Goal: Entertainment & Leisure: Consume media (video, audio)

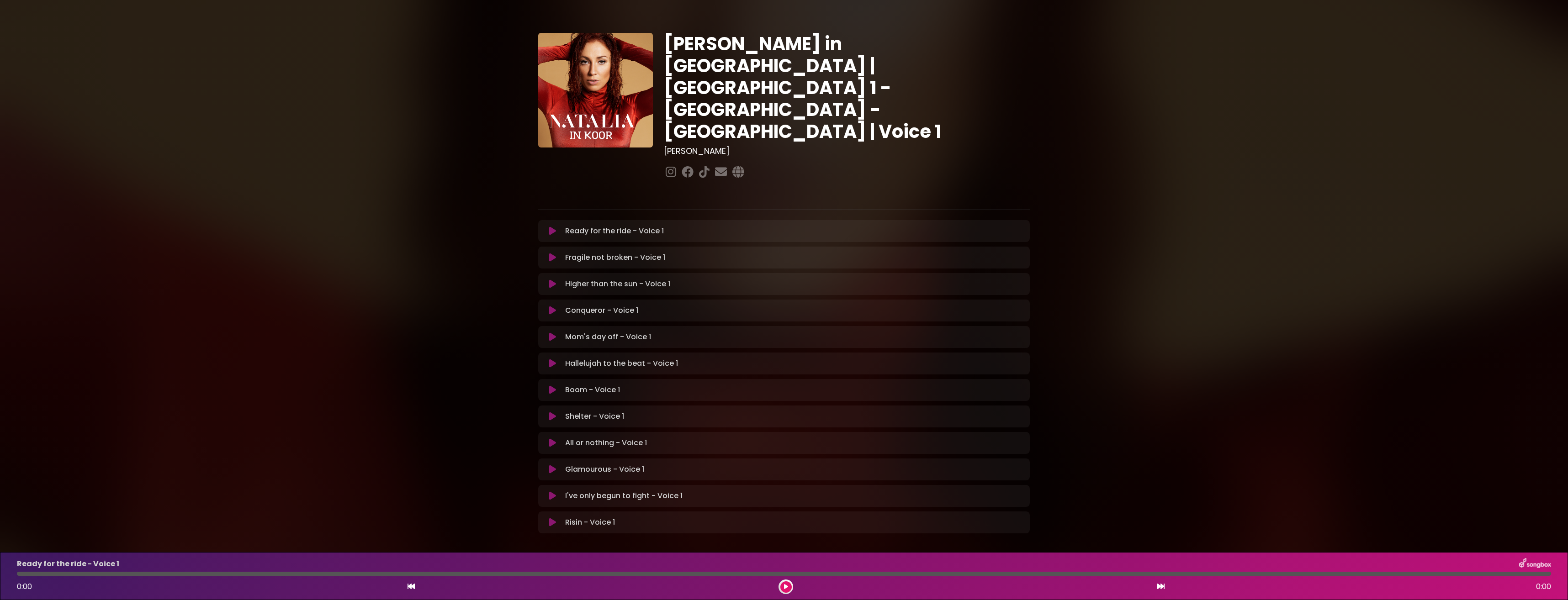
click at [552, 306] on icon at bounding box center [553, 311] width 7 height 9
click at [784, 586] on icon at bounding box center [786, 587] width 4 height 5
click at [551, 333] on icon at bounding box center [553, 337] width 7 height 9
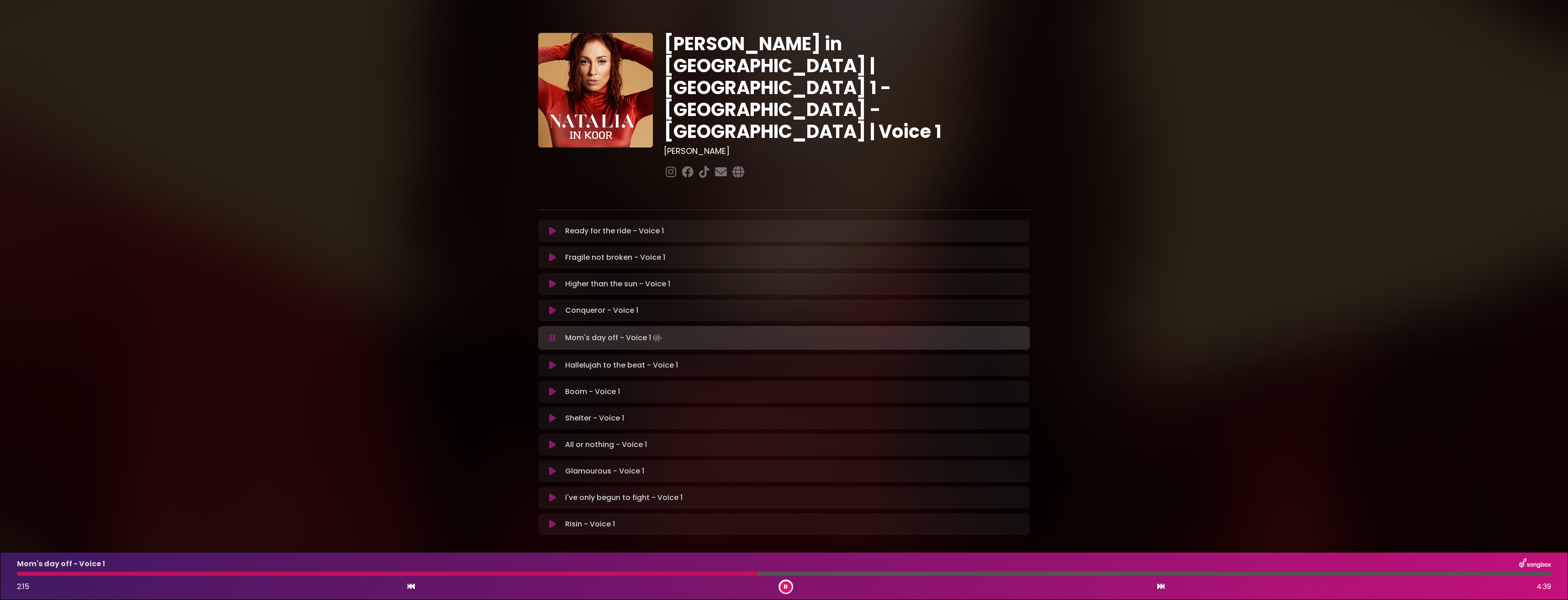
click at [654, 576] on div at bounding box center [388, 574] width 742 height 5
drag, startPoint x: 637, startPoint y: 576, endPoint x: 633, endPoint y: 574, distance: 4.5
click at [636, 576] on div at bounding box center [341, 574] width 647 height 5
click at [615, 574] on div at bounding box center [345, 574] width 657 height 5
click at [780, 586] on div at bounding box center [786, 587] width 14 height 14
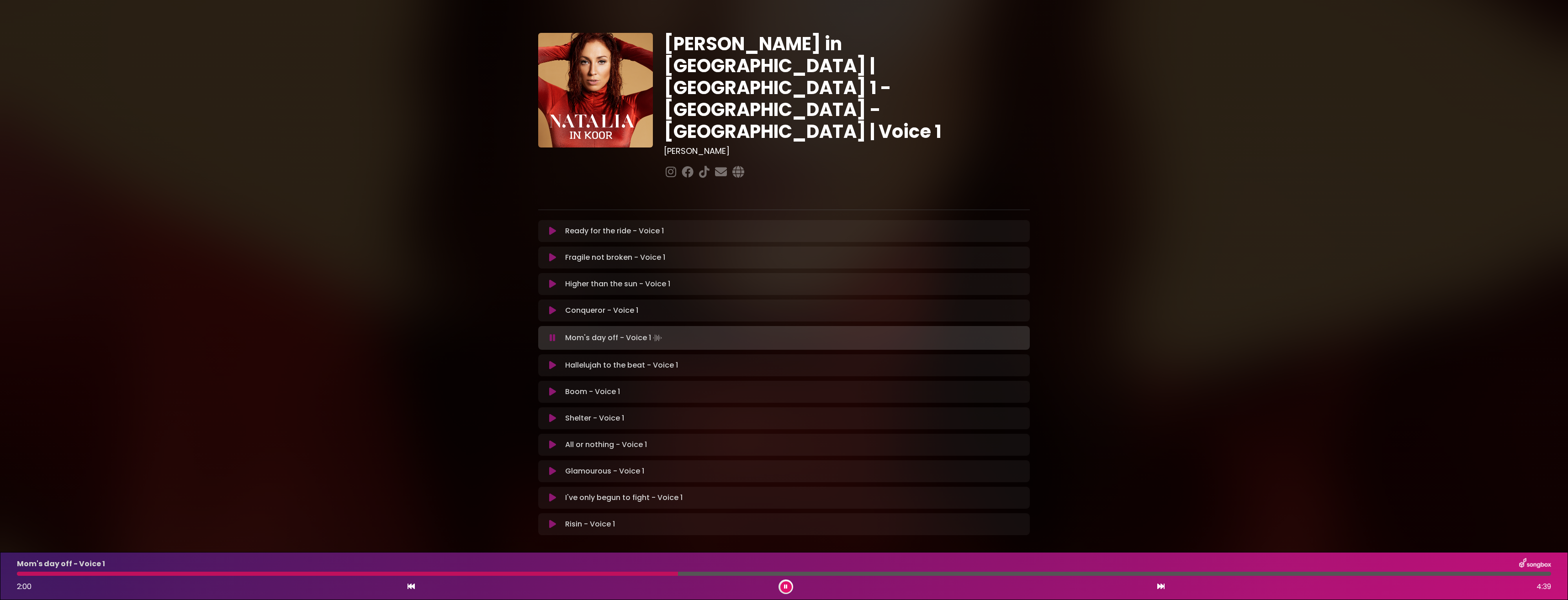
click at [788, 585] on button at bounding box center [786, 587] width 12 height 12
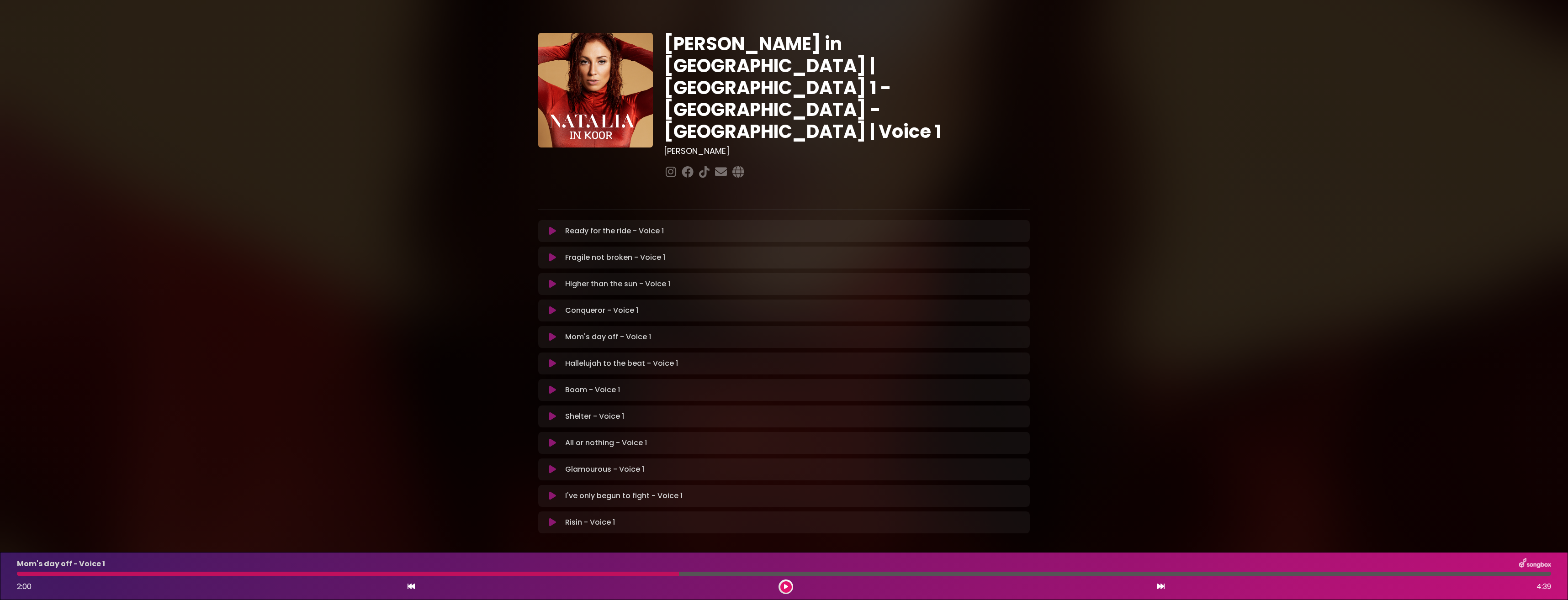
click at [783, 583] on button at bounding box center [786, 587] width 12 height 12
click at [788, 587] on button at bounding box center [786, 587] width 12 height 12
click at [17, 577] on div "Hallelujah to the beat - Voice 1 1:54 3:34" at bounding box center [784, 577] width 1545 height 36
click at [51, 580] on div "1:54 3:34" at bounding box center [784, 587] width 1545 height 14
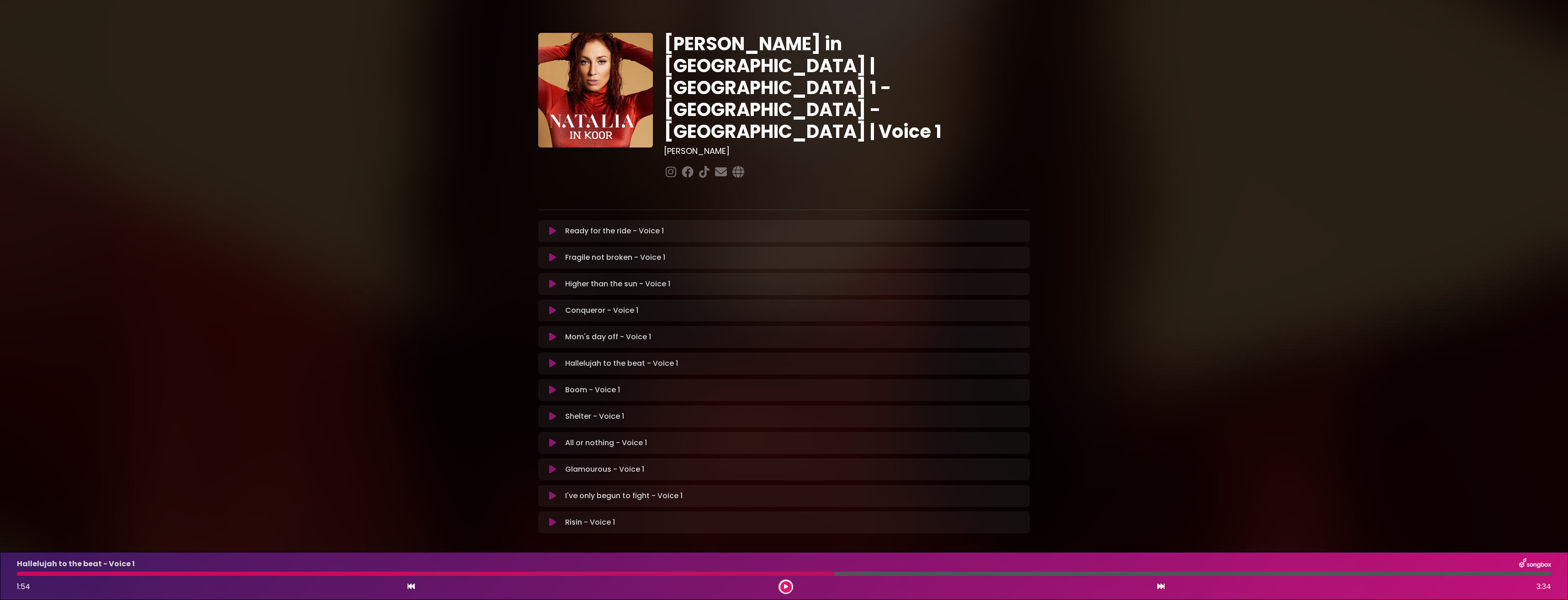
click at [105, 575] on div at bounding box center [426, 574] width 817 height 5
drag, startPoint x: 786, startPoint y: 586, endPoint x: 764, endPoint y: 583, distance: 22.2
click at [783, 585] on button at bounding box center [786, 587] width 12 height 12
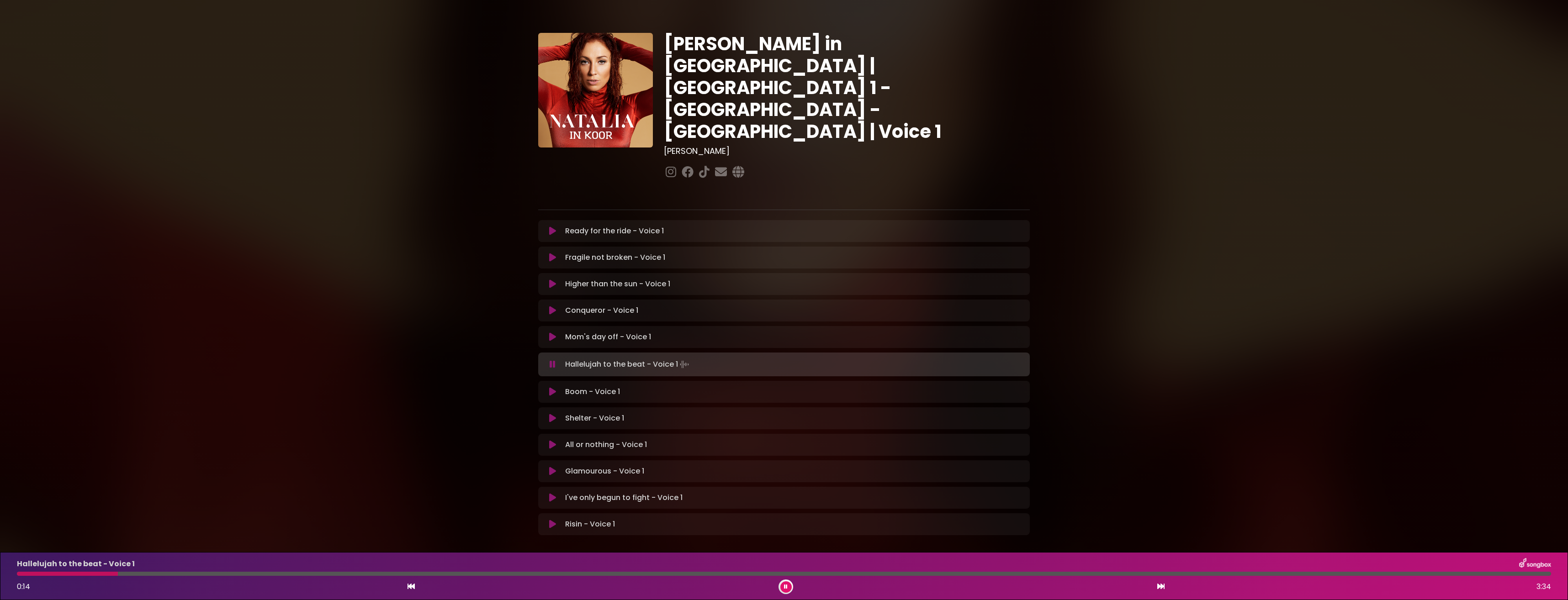
click at [15, 575] on div at bounding box center [784, 574] width 1545 height 5
click at [20, 574] on div at bounding box center [70, 574] width 107 height 5
click at [791, 586] on button at bounding box center [786, 587] width 12 height 12
click at [793, 600] on html "× [PERSON_NAME] in Koor | [GEOGRAPHIC_DATA] 1 - [GEOGRAPHIC_DATA] - [GEOGRAPHIC…" at bounding box center [784, 300] width 1568 height 600
click at [45, 575] on div at bounding box center [132, 574] width 230 height 5
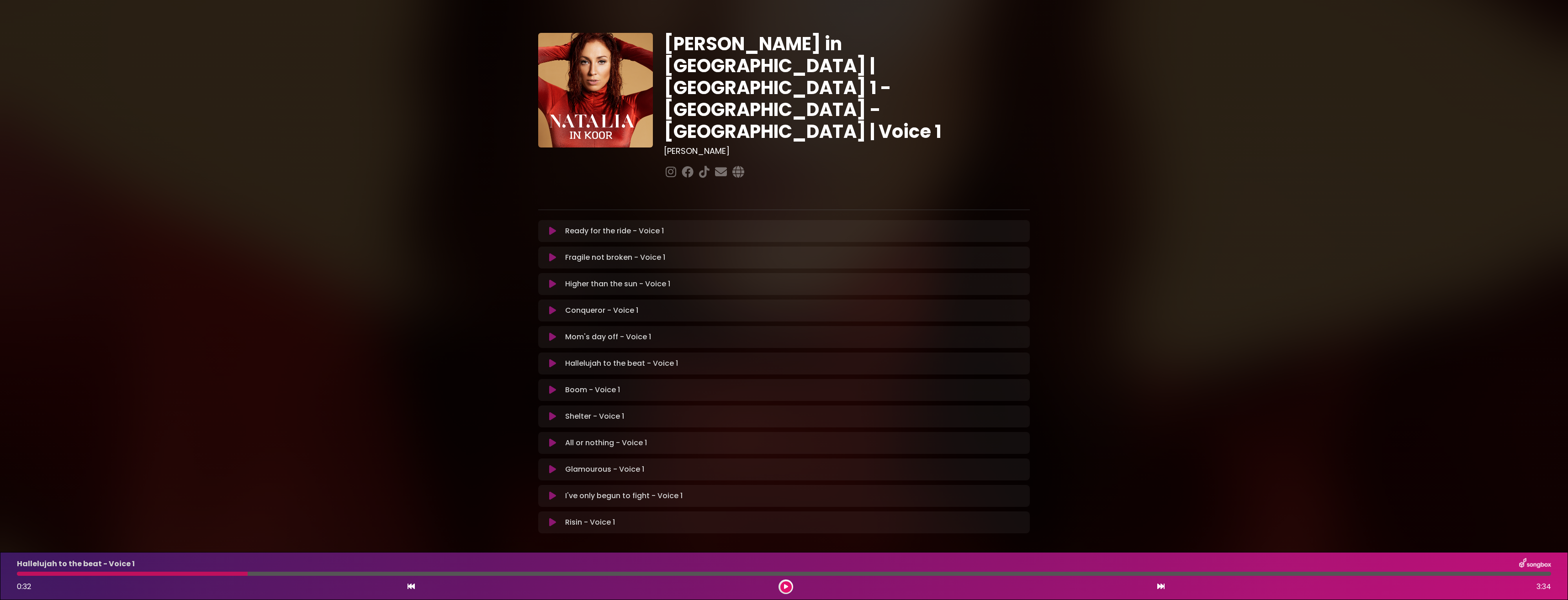
click at [24, 577] on div "Hallelujah to the beat - Voice 1 0:32 3:34" at bounding box center [784, 577] width 1545 height 36
click at [785, 589] on icon at bounding box center [786, 587] width 5 height 5
click at [18, 577] on div "Hallelujah to the beat - Voice 1 0:02 3:34" at bounding box center [784, 577] width 1545 height 36
click at [17, 574] on div at bounding box center [29, 574] width 23 height 5
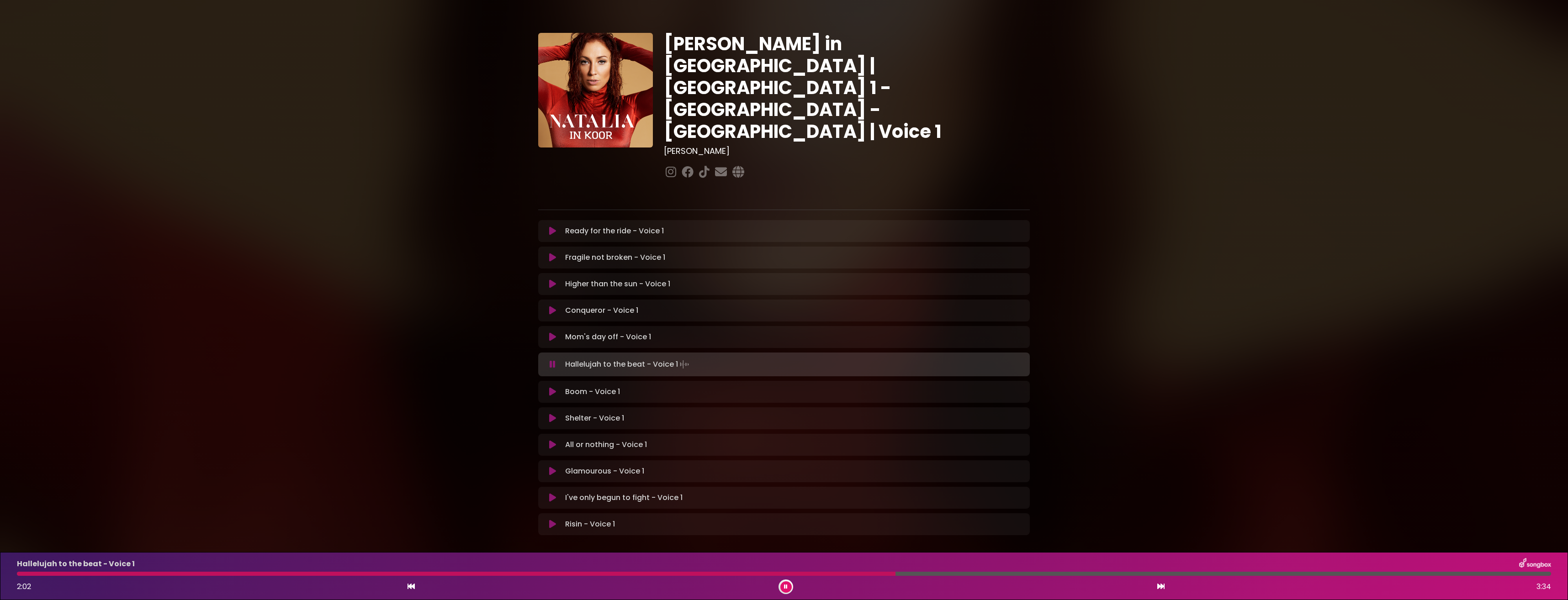
click at [788, 584] on button at bounding box center [786, 587] width 12 height 12
click at [789, 590] on button at bounding box center [786, 587] width 12 height 12
click at [784, 585] on icon at bounding box center [786, 587] width 4 height 5
click at [779, 589] on div at bounding box center [786, 587] width 14 height 14
click at [784, 587] on icon at bounding box center [786, 587] width 5 height 5
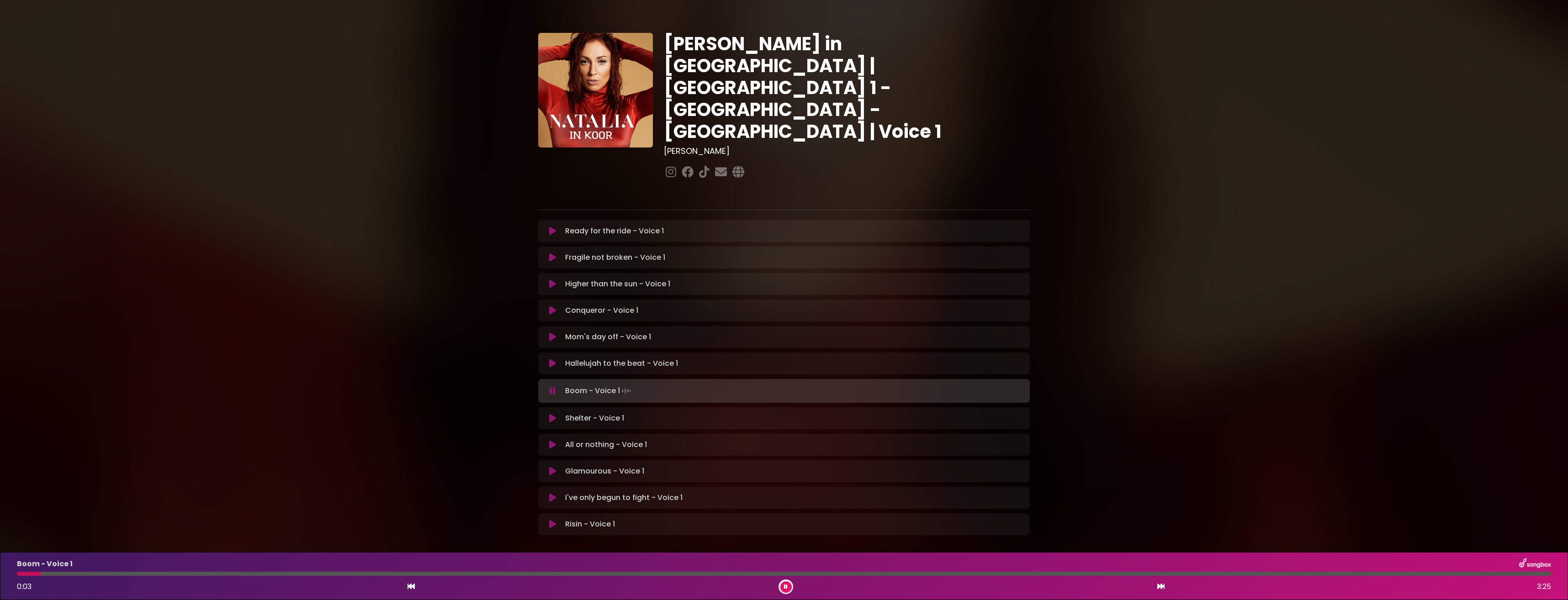
click at [552, 359] on icon at bounding box center [553, 363] width 7 height 9
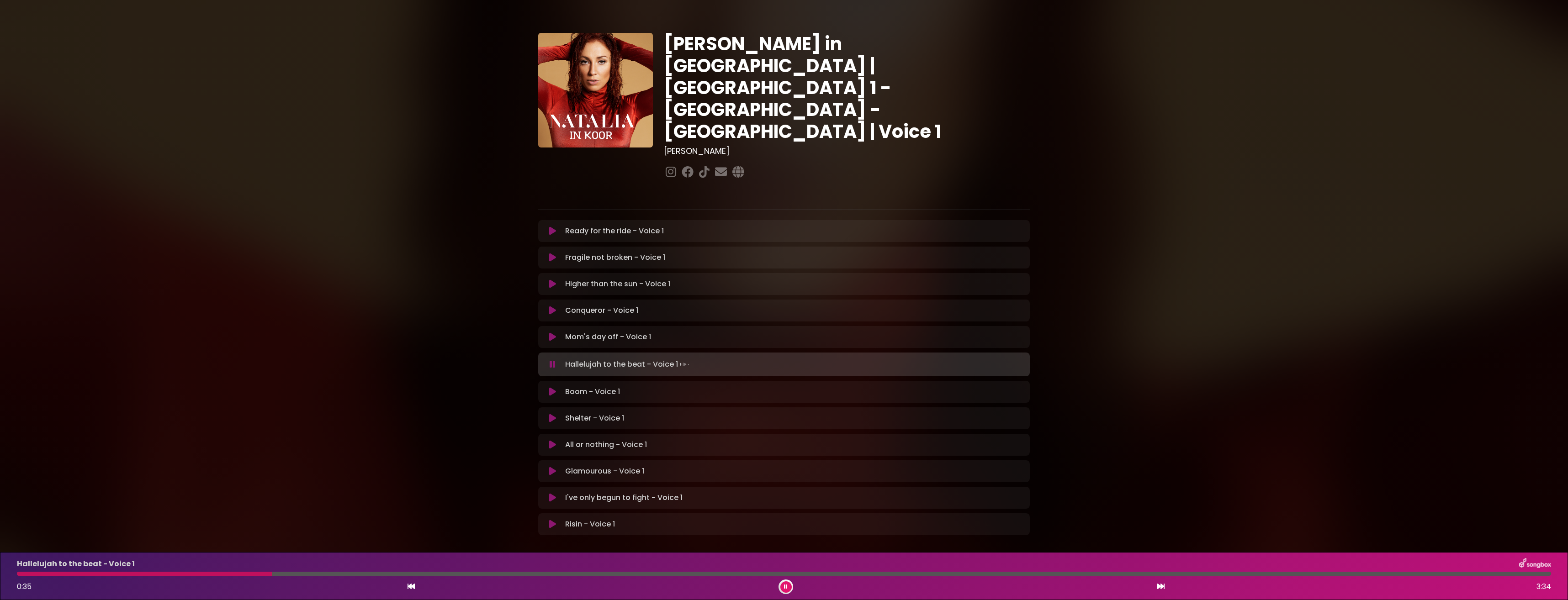
click at [789, 583] on button at bounding box center [786, 587] width 12 height 12
click at [786, 585] on icon at bounding box center [786, 587] width 5 height 5
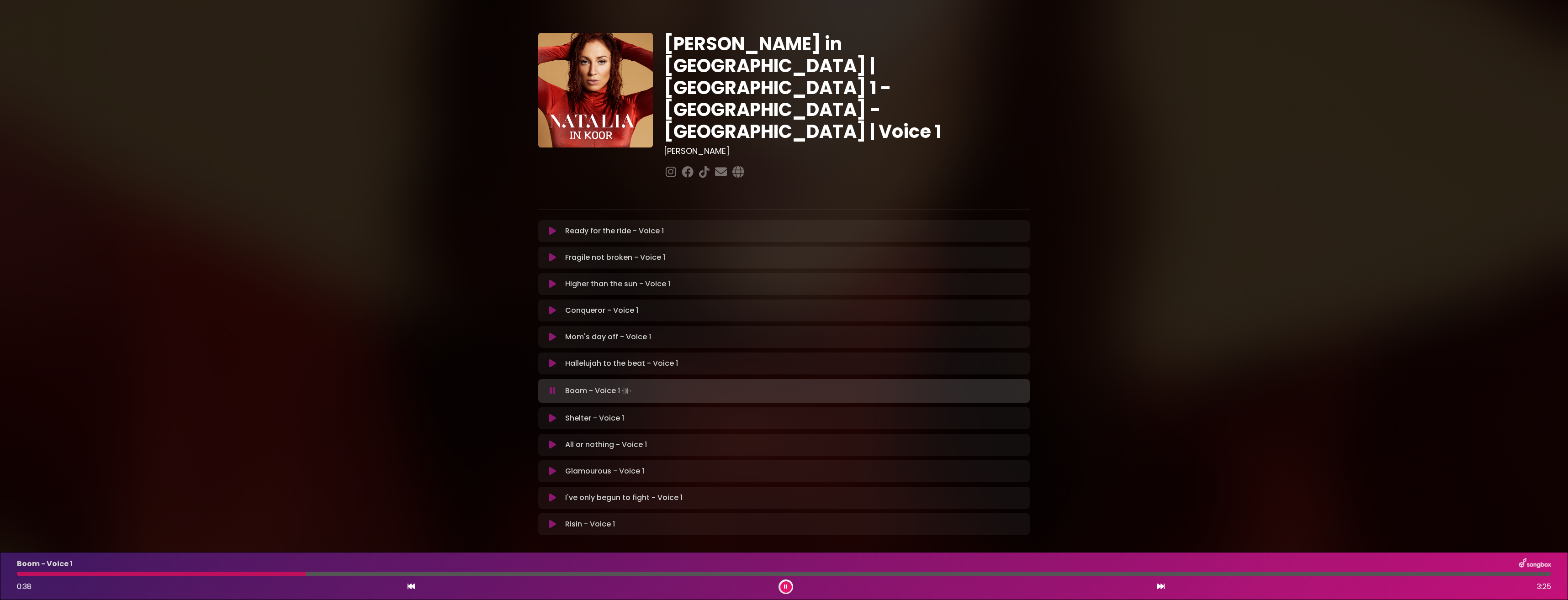
click at [108, 574] on div at bounding box center [784, 574] width 1535 height 5
click at [783, 585] on button at bounding box center [786, 587] width 12 height 12
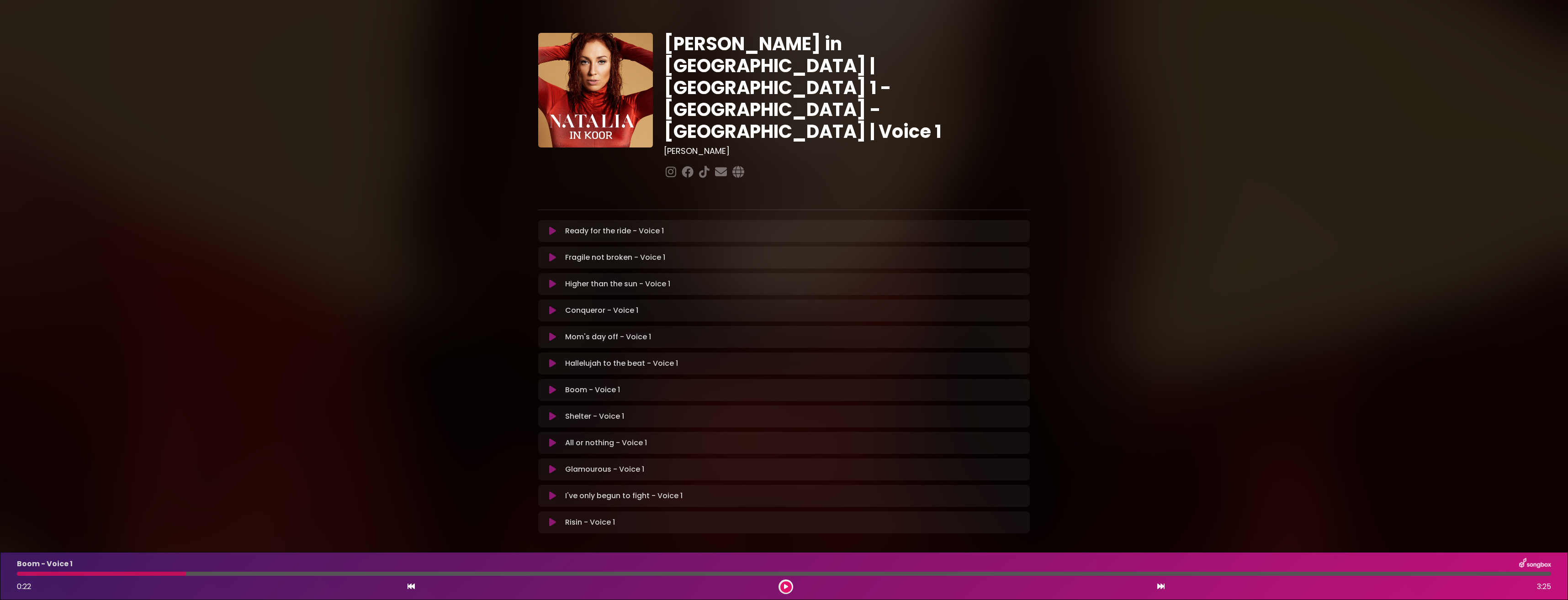
click at [558, 386] on button at bounding box center [553, 390] width 18 height 9
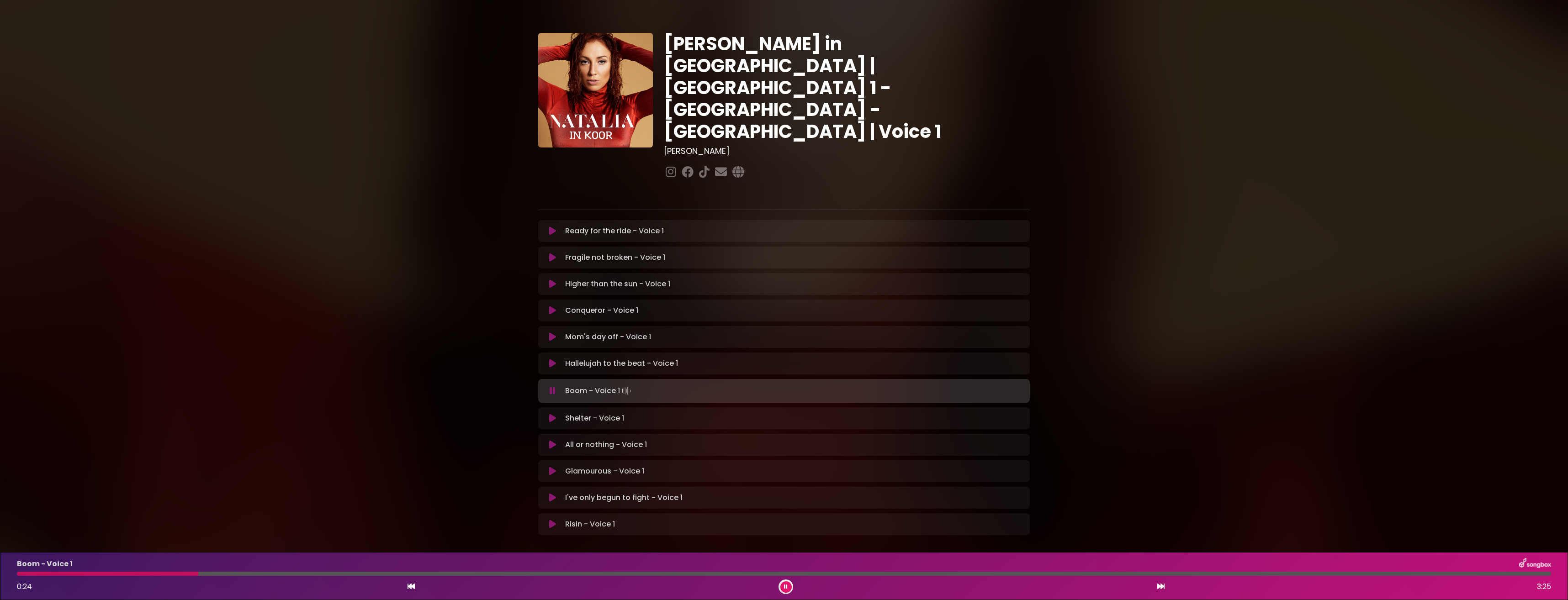
click at [20, 576] on div at bounding box center [108, 574] width 182 height 5
click at [343, 572] on div at bounding box center [266, 574] width 498 height 5
click at [286, 570] on div "Boom - Voice 1 0:45 3:25" at bounding box center [784, 577] width 1545 height 36
click at [261, 578] on div "Boom - Voice 1 0:46 3:25" at bounding box center [784, 577] width 1545 height 36
click at [258, 575] on div at bounding box center [137, 574] width 241 height 5
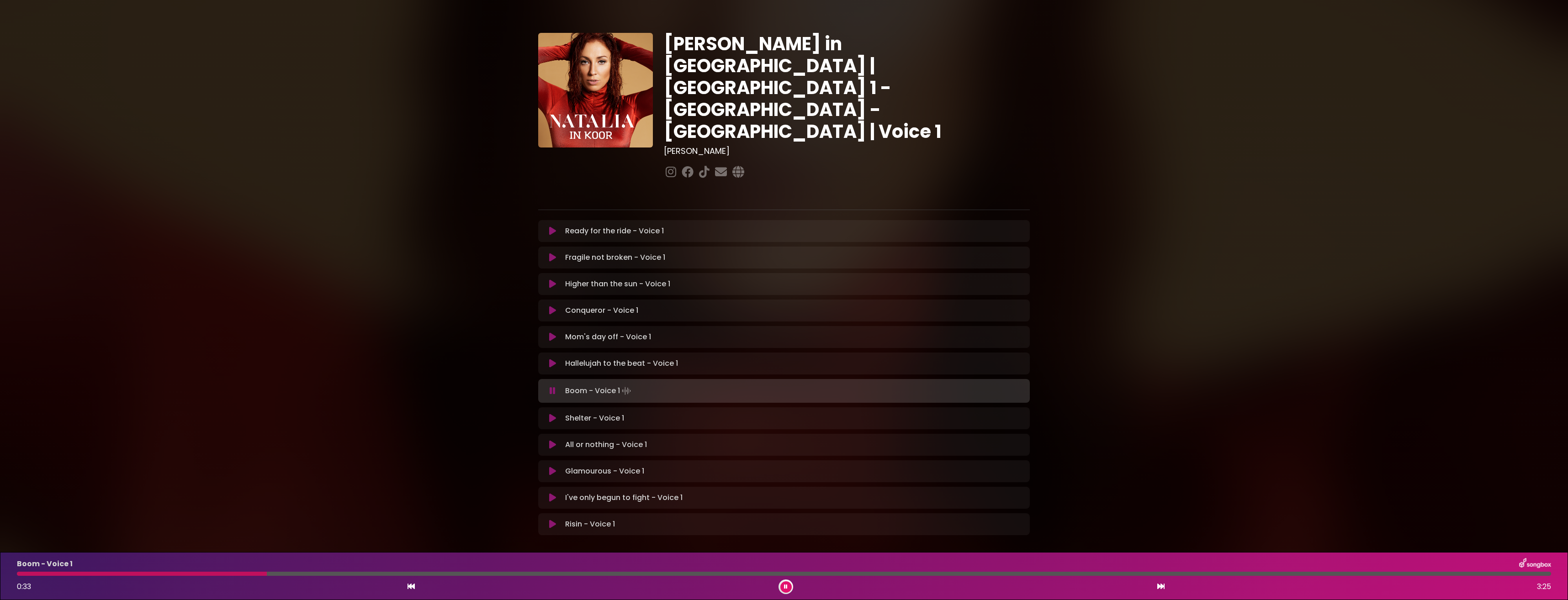
click at [161, 572] on div at bounding box center [142, 574] width 250 height 5
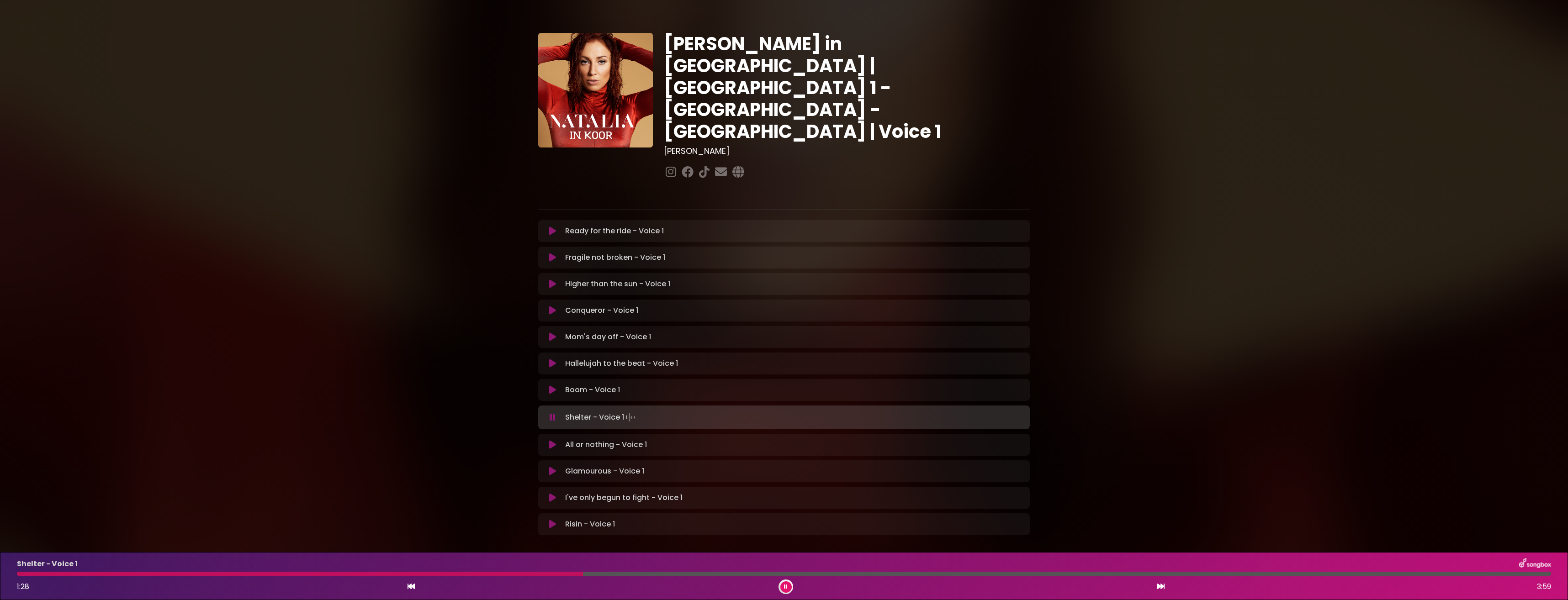
click at [789, 589] on button at bounding box center [786, 587] width 12 height 12
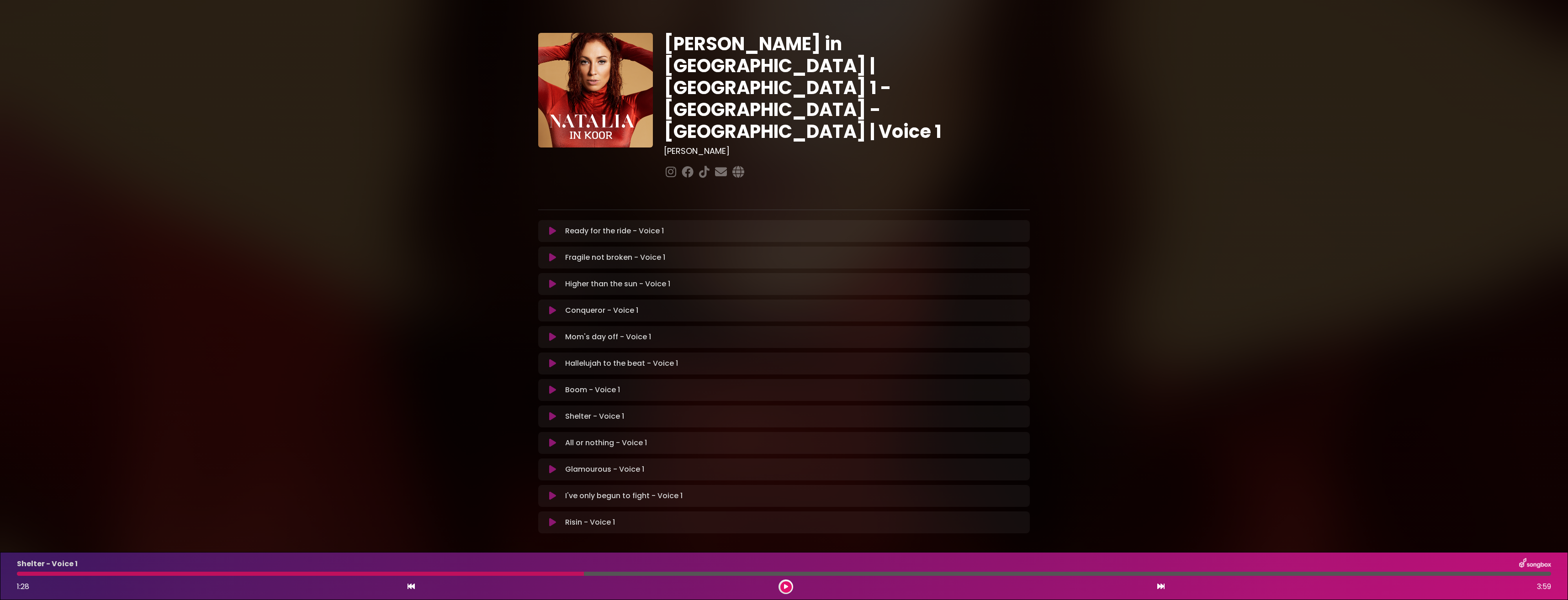
click at [786, 586] on icon at bounding box center [786, 587] width 5 height 5
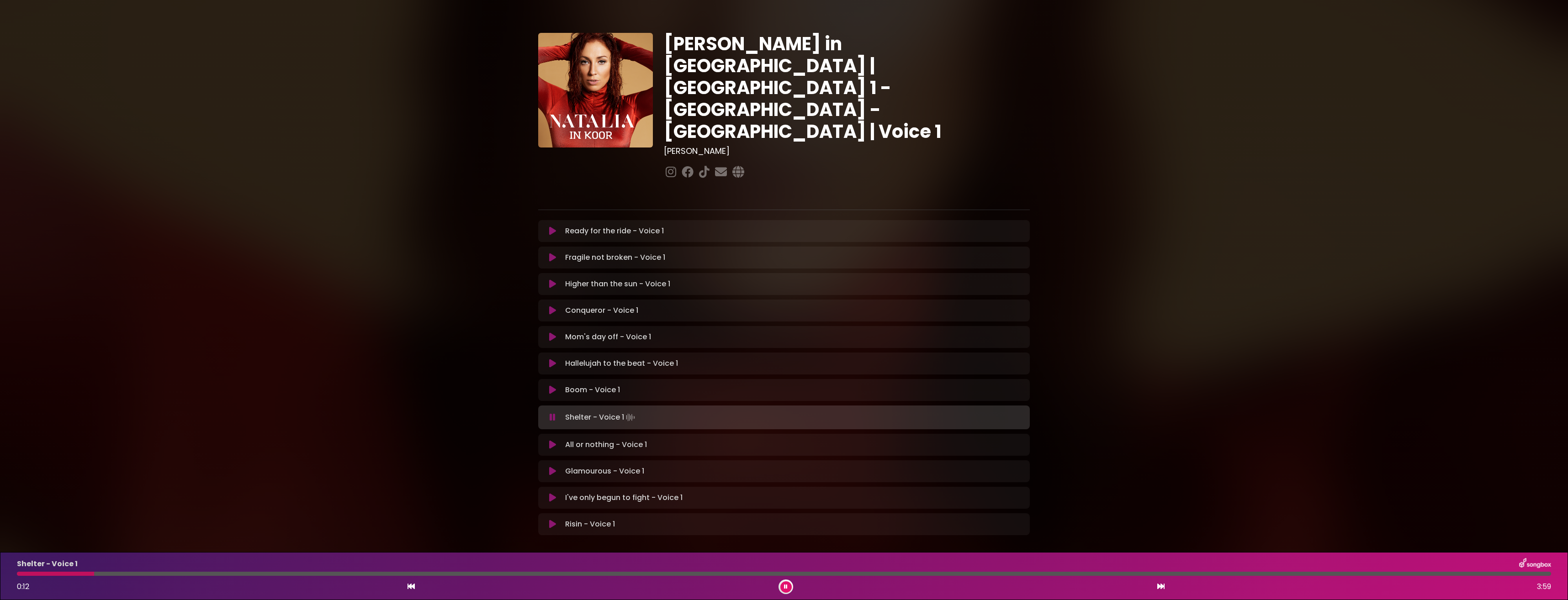
drag, startPoint x: 94, startPoint y: 572, endPoint x: 76, endPoint y: 573, distance: 18.0
click at [92, 572] on div at bounding box center [55, 574] width 77 height 5
click at [19, 572] on div at bounding box center [18, 574] width 3 height 5
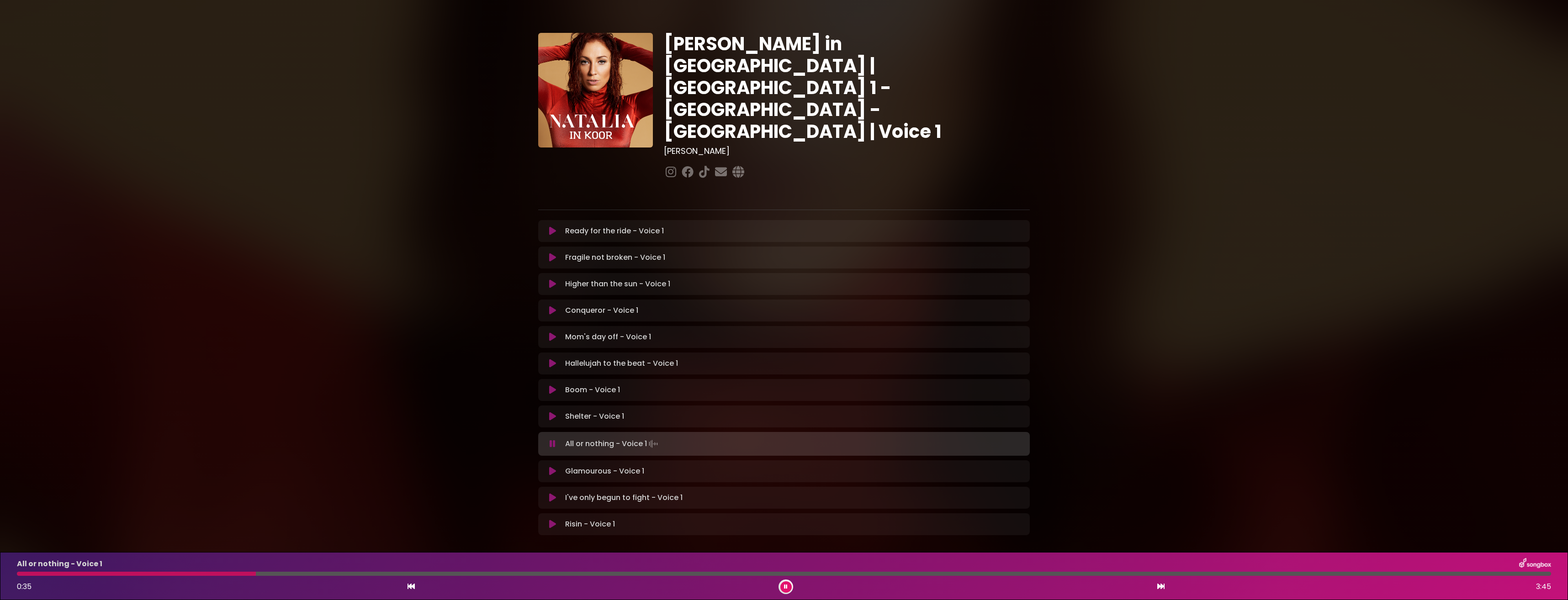
click at [789, 587] on button at bounding box center [786, 587] width 12 height 12
